Goal: Task Accomplishment & Management: Complete application form

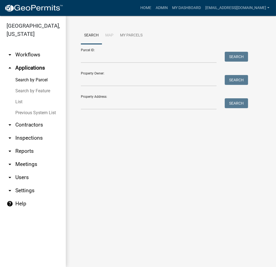
click at [36, 92] on link "Search by Feature" at bounding box center [33, 91] width 66 height 11
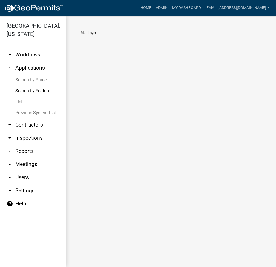
click at [18, 103] on link "List" at bounding box center [33, 102] width 66 height 11
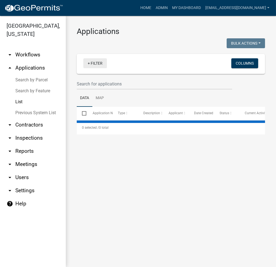
click at [94, 62] on link "+ Filter" at bounding box center [95, 63] width 24 height 10
select select "2: 50"
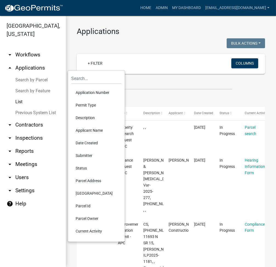
click at [88, 110] on li "Permit Type" at bounding box center [96, 105] width 50 height 13
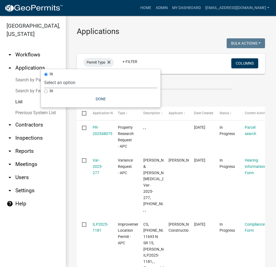
click at [93, 84] on select "Select an option 6 27 2024 Copy Of - Subdivision Plat Application - APC APC Add…" at bounding box center [100, 82] width 113 height 11
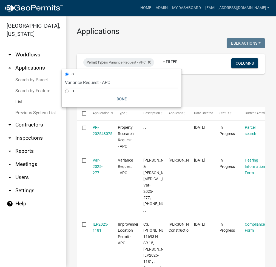
click at [93, 84] on select "Select an option 6 27 2024 Copy Of - Subdivision Plat Application - APC APC Add…" at bounding box center [121, 82] width 113 height 11
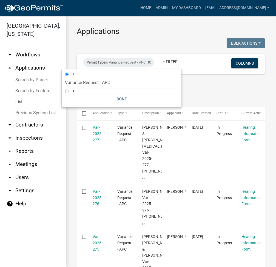
click at [89, 83] on select "Select an option 6 27 2024 Copy Of - Subdivision Plat Application - APC APC Add…" at bounding box center [121, 82] width 113 height 11
select select "983365ef-1958-4b2f-a0f0-d17189ea42a8"
click at [65, 77] on select "Select an option 6 27 2024 Copy Of - Subdivision Plat Application - APC APC Add…" at bounding box center [121, 82] width 113 height 11
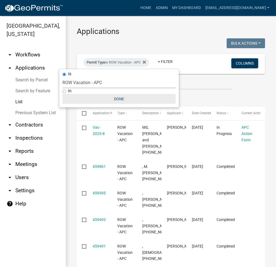
click at [119, 100] on button "Done" at bounding box center [119, 99] width 113 height 10
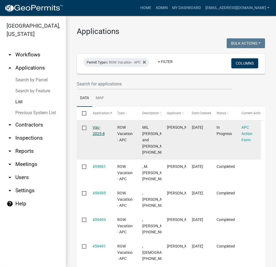
click at [98, 134] on link "Vac-2025-8" at bounding box center [99, 130] width 12 height 11
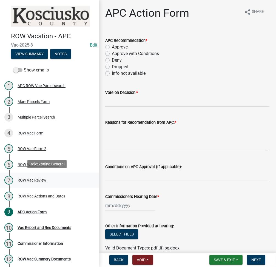
click at [29, 180] on div "ROW Vac Review" at bounding box center [32, 180] width 29 height 4
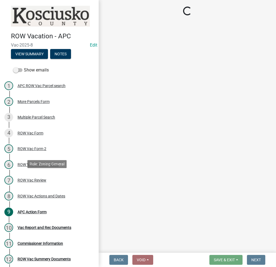
select select "05abea74-e270-4522-a9f5-b7f75ee5e4a6"
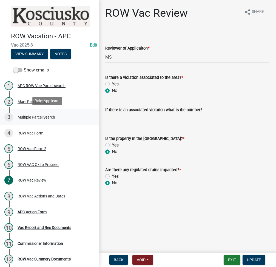
click at [34, 115] on div "Multiple Parcel Search" at bounding box center [37, 117] width 38 height 4
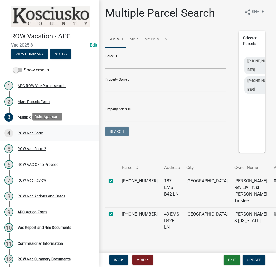
click at [32, 131] on div "ROW Vac Form" at bounding box center [31, 133] width 26 height 4
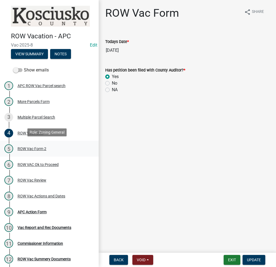
click at [30, 148] on div "ROW Vac Form 2" at bounding box center [32, 149] width 29 height 4
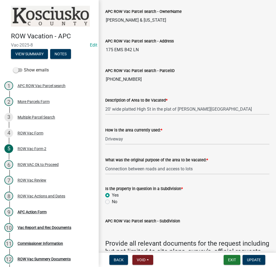
scroll to position [410, 0]
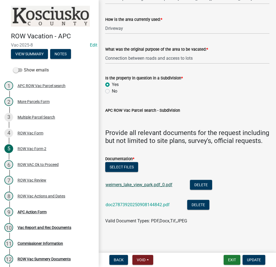
click at [148, 185] on link "weimers_lake_view_park.pdf_0.pdf" at bounding box center [139, 184] width 67 height 5
click at [137, 206] on link "doc27873920250908144842.pdf" at bounding box center [138, 204] width 64 height 5
click at [142, 205] on link "doc27873920250908144842.pdf" at bounding box center [138, 204] width 64 height 5
click at [36, 131] on div "ROW Vac Form" at bounding box center [31, 133] width 26 height 4
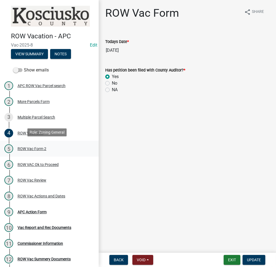
click at [30, 148] on div "ROW Vac Form 2" at bounding box center [32, 149] width 29 height 4
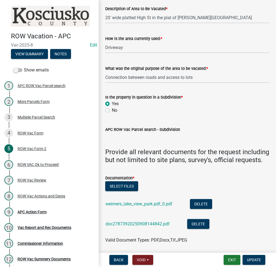
scroll to position [410, 0]
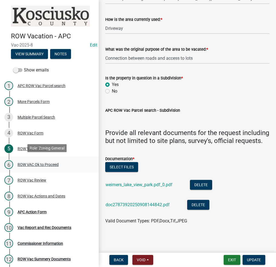
click at [42, 165] on div "ROW VAC Ok to Proceed" at bounding box center [38, 165] width 41 height 4
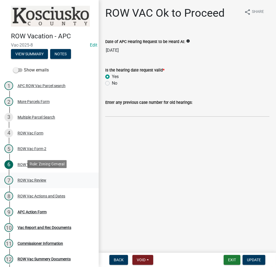
click at [40, 178] on div "ROW Vac Review" at bounding box center [32, 180] width 29 height 4
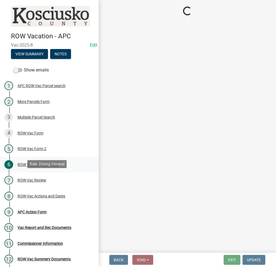
select select "05abea74-e270-4522-a9f5-b7f75ee5e4a6"
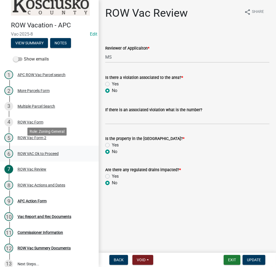
scroll to position [16, 0]
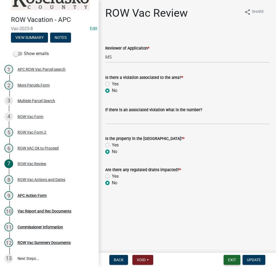
click at [237, 257] on button "Exit" at bounding box center [232, 260] width 17 height 10
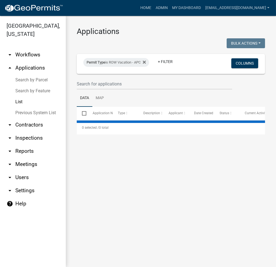
select select "2: 50"
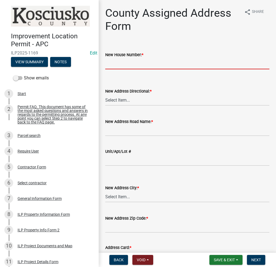
click at [143, 64] on input "New House Number: *" at bounding box center [187, 63] width 164 height 11
type input "11847"
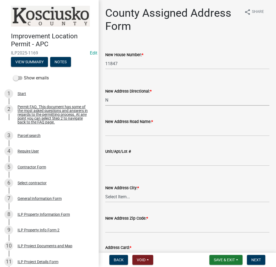
select select "57d3dbe1-f48f-4c9f-af6d-6c7a2e9f3087"
type input "o"
type input "OGDEN POINT RD"
select select "d7f8c8bd-54ec-430e-a087-ff08b2a91d9f"
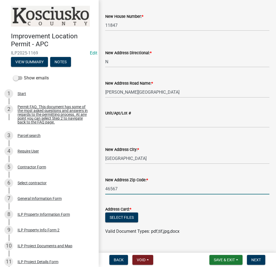
scroll to position [49, 0]
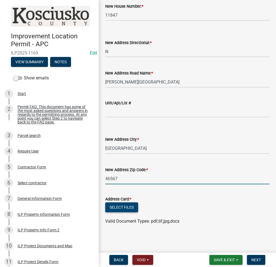
type input "46567"
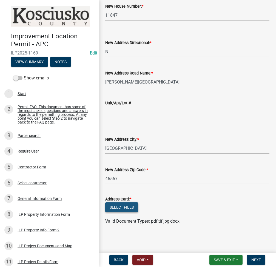
click at [120, 209] on button "Select files" at bounding box center [121, 208] width 33 height 10
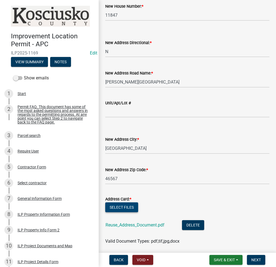
scroll to position [68, 0]
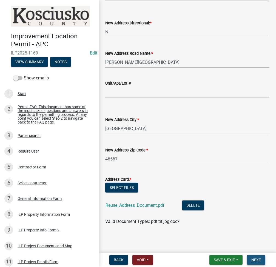
click at [262, 259] on button "Next" at bounding box center [256, 260] width 18 height 10
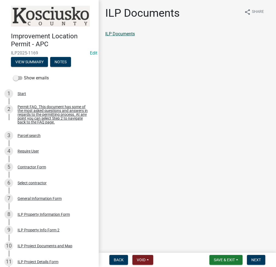
click at [118, 34] on link "ILP Documents" at bounding box center [120, 33] width 30 height 5
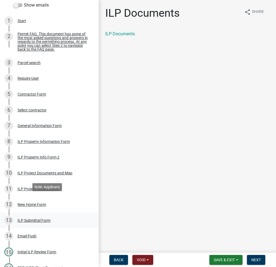
scroll to position [146, 0]
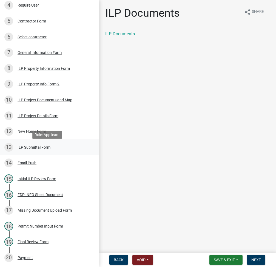
click at [44, 149] on div "ILP Submittal Form" at bounding box center [34, 148] width 33 height 4
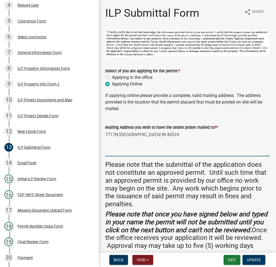
drag, startPoint x: 106, startPoint y: 134, endPoint x: 209, endPoint y: 133, distance: 103.1
click at [209, 133] on textarea "7717N 800 W ETNA GREEN IN 46524" at bounding box center [187, 144] width 164 height 26
click at [193, 257] on div "Back Void Withdraw Lock Expire Void Exit Update" at bounding box center [187, 260] width 169 height 10
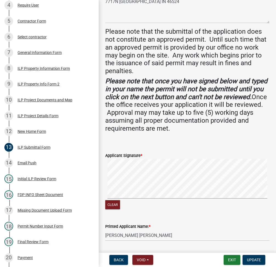
scroll to position [178, 0]
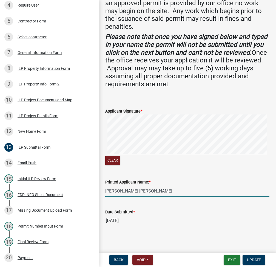
drag, startPoint x: 106, startPoint y: 191, endPoint x: 157, endPoint y: 191, distance: 50.7
click at [157, 191] on input "Aaron Jay Miller" at bounding box center [187, 191] width 164 height 11
click at [255, 261] on span "Update" at bounding box center [254, 260] width 14 height 4
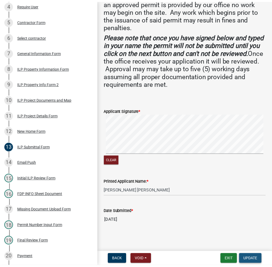
scroll to position [0, 0]
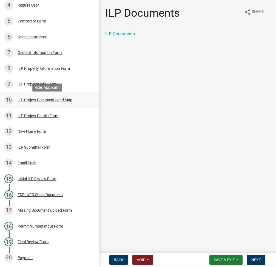
click at [43, 102] on div "ILP Project Documents and Map" at bounding box center [45, 100] width 55 height 4
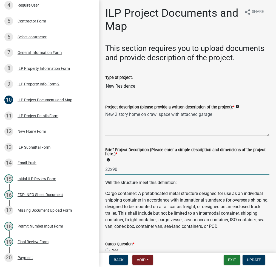
click at [191, 165] on input "22x90" at bounding box center [187, 169] width 164 height 11
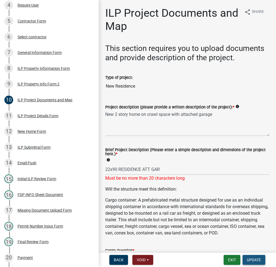
click at [259, 256] on button "Update" at bounding box center [254, 260] width 23 height 10
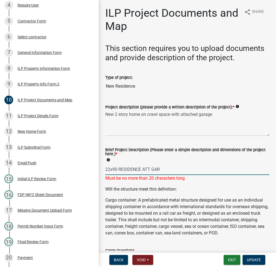
click at [144, 167] on input "22x90 RESIDENCE ATT GAR" at bounding box center [187, 169] width 164 height 11
type input "22x90 RES ATT GAR"
click at [255, 257] on button "Update" at bounding box center [254, 260] width 23 height 10
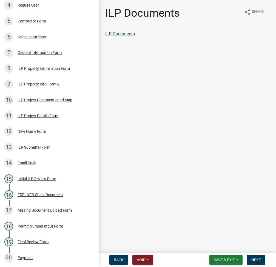
click at [120, 33] on link "ILP Documents" at bounding box center [120, 33] width 30 height 5
click at [254, 261] on span "Next" at bounding box center [256, 260] width 10 height 4
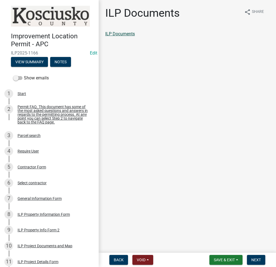
click at [124, 34] on link "ILP Documents" at bounding box center [120, 33] width 30 height 5
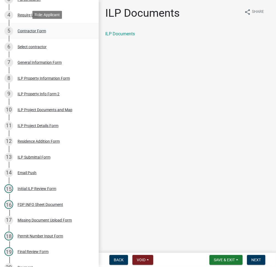
scroll to position [219, 0]
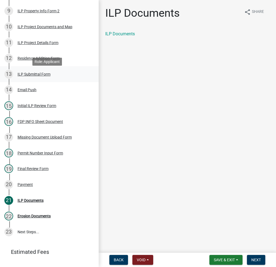
click at [41, 76] on div "ILP Submittal Form" at bounding box center [34, 74] width 33 height 4
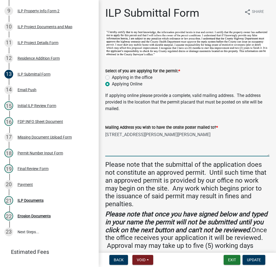
drag, startPoint x: 105, startPoint y: 134, endPoint x: 174, endPoint y: 138, distance: 69.5
click at [174, 138] on textarea "[STREET_ADDRESS][PERSON_NAME][PERSON_NAME]" at bounding box center [187, 144] width 164 height 26
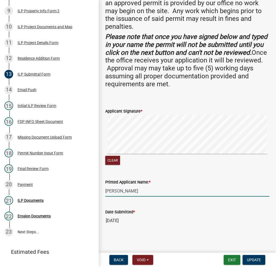
drag, startPoint x: 133, startPoint y: 190, endPoint x: 103, endPoint y: 190, distance: 29.6
click at [103, 190] on div "Printed Applicant Name: * [PERSON_NAME]" at bounding box center [187, 183] width 172 height 25
paste input "[STREET_ADDRESS][PERSON_NAME][PERSON_NAME]"
type input "[STREET_ADDRESS][PERSON_NAME][PERSON_NAME]"
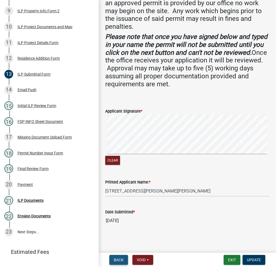
click at [117, 258] on span "Back" at bounding box center [119, 260] width 10 height 4
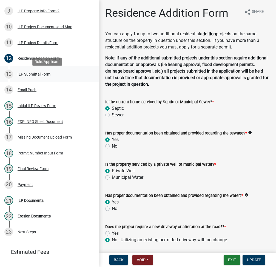
click at [38, 79] on div "13 ILP Submittal Form" at bounding box center [47, 74] width 86 height 9
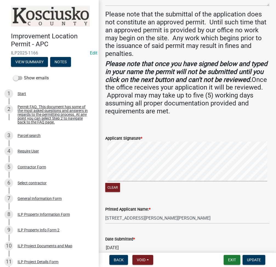
scroll to position [178, 0]
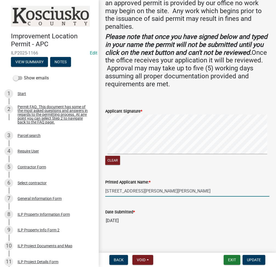
click at [118, 192] on input "[STREET_ADDRESS][PERSON_NAME][PERSON_NAME]" at bounding box center [187, 191] width 164 height 11
drag, startPoint x: 119, startPoint y: 188, endPoint x: 93, endPoint y: 188, distance: 25.5
click at [85, 194] on div "Improvement Location Permit - APC ILP2025-1166 Edit View Summary Notes Show ema…" at bounding box center [138, 133] width 276 height 267
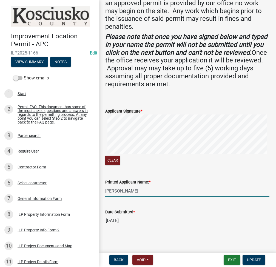
type input "[PERSON_NAME]"
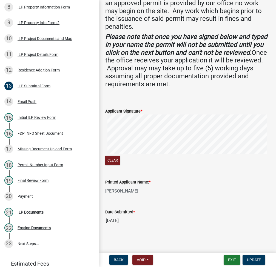
scroll to position [245, 0]
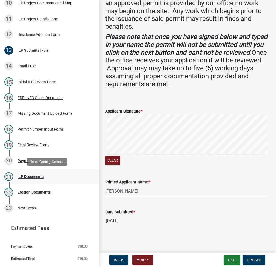
click at [35, 174] on div "21 ILP Documents" at bounding box center [47, 176] width 86 height 9
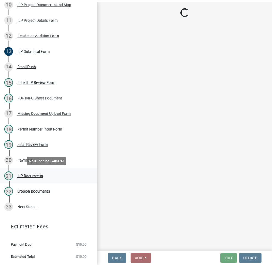
scroll to position [0, 0]
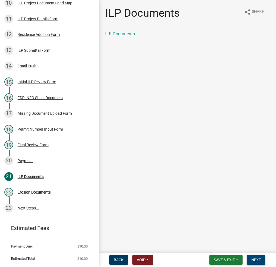
click at [261, 256] on button "Next" at bounding box center [256, 260] width 18 height 10
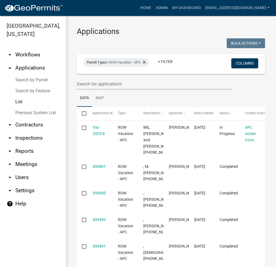
select select "2: 50"
click at [35, 80] on link "Search by Parcel" at bounding box center [33, 80] width 66 height 11
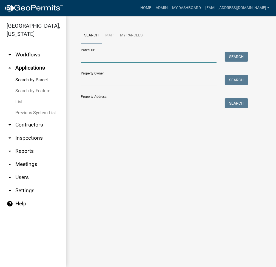
click at [140, 62] on input "Parcel ID:" at bounding box center [149, 57] width 136 height 11
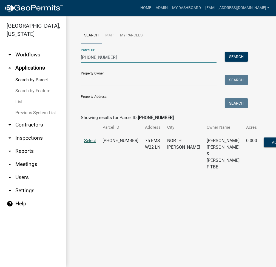
type input "[PHONE_NUMBER]"
click at [91, 143] on span "Select" at bounding box center [90, 140] width 12 height 5
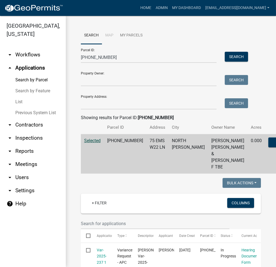
scroll to position [73, 0]
